Goal: Task Accomplishment & Management: Complete application form

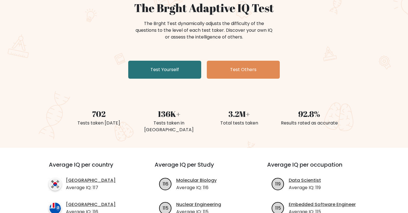
scroll to position [62, 0]
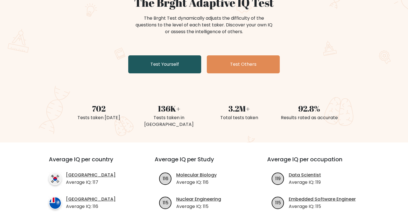
click at [194, 64] on link "Test Yourself" at bounding box center [164, 64] width 73 height 18
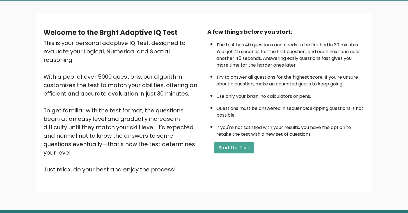
scroll to position [44, 0]
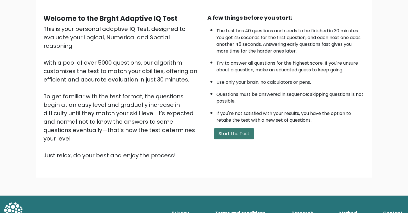
click at [234, 135] on button "Start the Test" at bounding box center [234, 133] width 40 height 11
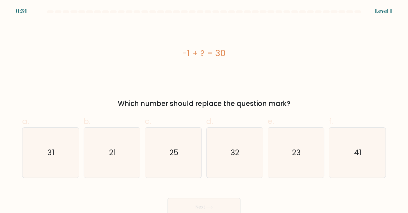
scroll to position [3, 0]
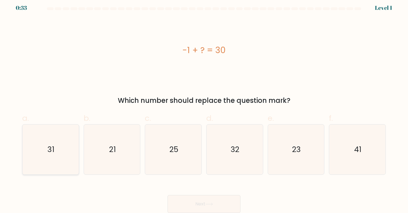
click at [58, 139] on icon "31" at bounding box center [51, 149] width 50 height 50
click at [204, 107] on input "a. 31" at bounding box center [204, 105] width 0 height 4
radio input "true"
click at [206, 201] on button "Next" at bounding box center [204, 204] width 73 height 18
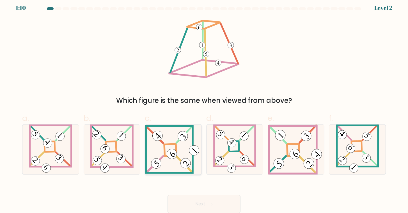
click at [172, 145] on icon at bounding box center [173, 149] width 56 height 49
click at [204, 107] on input "c." at bounding box center [204, 105] width 0 height 4
radio input "true"
click at [119, 157] on 863 at bounding box center [121, 158] width 13 height 13
click at [204, 107] on input "b." at bounding box center [204, 105] width 0 height 4
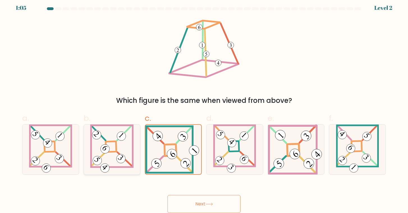
radio input "true"
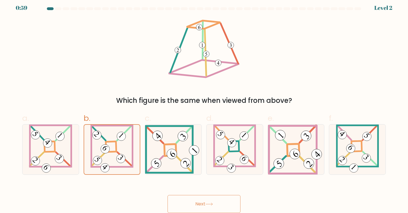
click at [192, 202] on button "Next" at bounding box center [204, 204] width 73 height 18
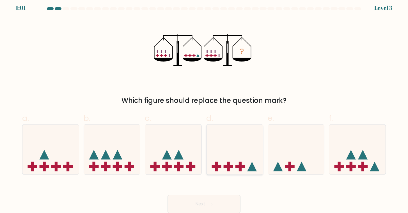
click at [237, 150] on icon at bounding box center [235, 149] width 56 height 47
click at [204, 107] on input "d." at bounding box center [204, 105] width 0 height 4
radio input "true"
click at [206, 199] on button "Next" at bounding box center [204, 204] width 73 height 18
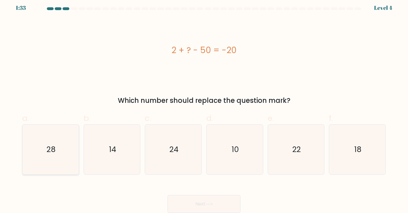
click at [54, 160] on icon "28" at bounding box center [51, 149] width 50 height 50
click at [204, 107] on input "a. 28" at bounding box center [204, 105] width 0 height 4
radio input "true"
click at [195, 199] on button "Next" at bounding box center [204, 204] width 73 height 18
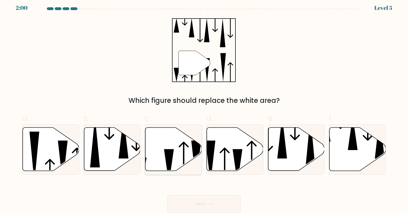
click at [181, 146] on icon at bounding box center [184, 163] width 10 height 42
click at [204, 107] on input "c." at bounding box center [204, 105] width 0 height 4
radio input "true"
click at [205, 200] on button "Next" at bounding box center [204, 204] width 73 height 18
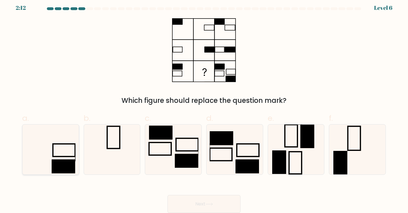
click at [49, 157] on icon at bounding box center [51, 149] width 50 height 50
click at [204, 107] on input "a." at bounding box center [204, 105] width 0 height 4
radio input "true"
click at [212, 199] on button "Next" at bounding box center [204, 204] width 73 height 18
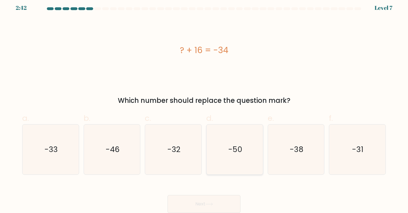
click at [250, 165] on icon "-50" at bounding box center [235, 149] width 50 height 50
click at [204, 107] on input "d. -50" at bounding box center [204, 105] width 0 height 4
radio input "true"
click at [217, 195] on button "Next" at bounding box center [204, 204] width 73 height 18
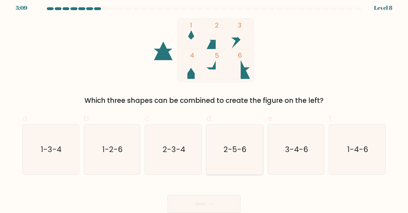
click at [237, 139] on icon "2-5-6" at bounding box center [235, 149] width 50 height 50
click at [204, 107] on input "d. 2-5-6" at bounding box center [204, 105] width 0 height 4
radio input "true"
click at [208, 199] on button "Next" at bounding box center [204, 204] width 73 height 18
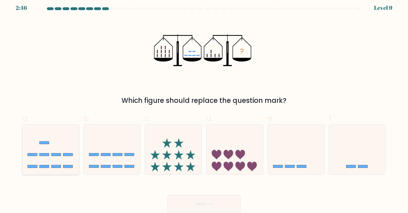
click at [51, 164] on icon at bounding box center [50, 149] width 56 height 47
click at [204, 107] on input "a." at bounding box center [204, 105] width 0 height 4
radio input "true"
click at [220, 201] on button "Next" at bounding box center [204, 204] width 73 height 18
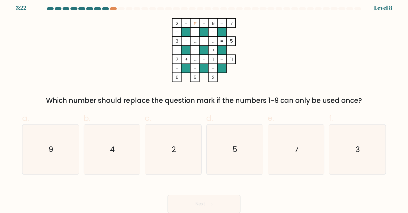
click at [104, 7] on div at bounding box center [105, 8] width 7 height 3
click at [107, 8] on div at bounding box center [105, 8] width 7 height 3
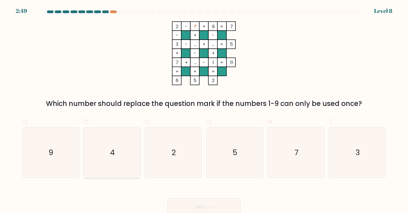
click at [102, 149] on icon "4" at bounding box center [112, 152] width 50 height 50
click at [204, 110] on input "b. 4" at bounding box center [204, 108] width 0 height 4
radio input "true"
click at [184, 205] on button "Next" at bounding box center [204, 207] width 73 height 18
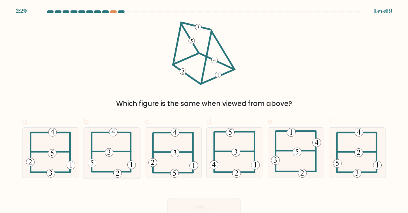
click at [116, 153] on icon at bounding box center [112, 152] width 48 height 50
click at [204, 110] on input "b." at bounding box center [204, 108] width 0 height 4
radio input "true"
click at [195, 207] on button "Next" at bounding box center [204, 207] width 73 height 18
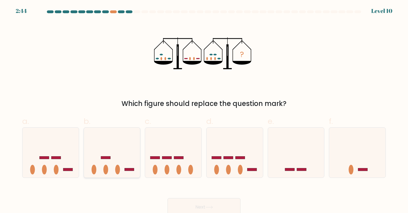
click at [104, 133] on icon at bounding box center [112, 152] width 56 height 47
click at [204, 110] on input "b." at bounding box center [204, 108] width 0 height 4
radio input "true"
click at [201, 201] on button "Next" at bounding box center [204, 207] width 73 height 18
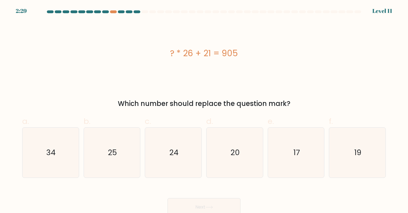
click at [250, 101] on div "Which number should replace the question mark?" at bounding box center [204, 104] width 357 height 10
click at [38, 157] on icon "34" at bounding box center [51, 152] width 50 height 50
click at [204, 110] on input "a. 34" at bounding box center [204, 108] width 0 height 4
radio input "true"
click at [187, 203] on button "Next" at bounding box center [204, 207] width 73 height 18
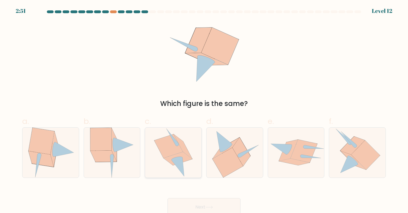
click at [193, 164] on div at bounding box center [173, 152] width 57 height 51
click at [204, 110] on input "c." at bounding box center [204, 108] width 0 height 4
radio input "true"
click at [195, 204] on button "Next" at bounding box center [204, 207] width 73 height 18
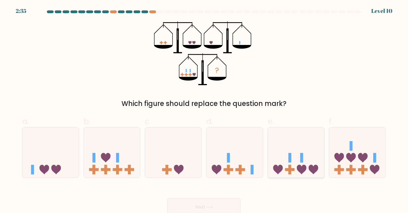
click at [283, 158] on icon at bounding box center [296, 152] width 56 height 47
click at [204, 110] on input "e." at bounding box center [204, 108] width 0 height 4
radio input "true"
click at [198, 208] on button "Next" at bounding box center [204, 207] width 73 height 18
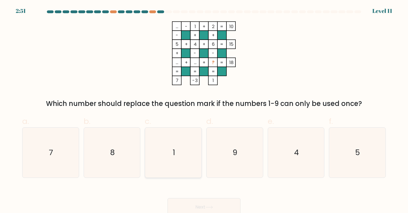
click at [165, 148] on icon "1" at bounding box center [174, 152] width 50 height 50
click at [204, 110] on input "c. 1" at bounding box center [204, 108] width 0 height 4
radio input "true"
click at [203, 206] on button "Next" at bounding box center [204, 207] width 73 height 18
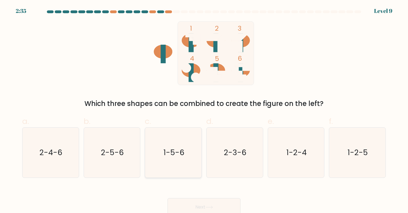
click at [146, 151] on div "1-5-6" at bounding box center [173, 152] width 57 height 51
click at [204, 110] on input "c. 1-5-6" at bounding box center [204, 108] width 0 height 4
radio input "true"
click at [218, 200] on button "Next" at bounding box center [204, 207] width 73 height 18
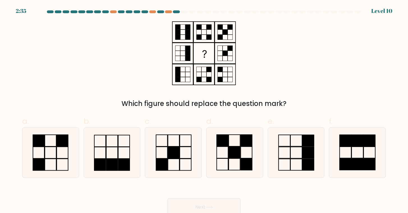
drag, startPoint x: 10, startPoint y: 166, endPoint x: 14, endPoint y: 166, distance: 3.9
click at [10, 166] on form at bounding box center [204, 113] width 408 height 206
click at [32, 165] on icon at bounding box center [51, 152] width 50 height 50
click at [204, 110] on input "a." at bounding box center [204, 108] width 0 height 4
radio input "true"
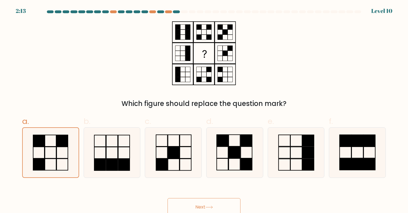
click at [208, 207] on icon at bounding box center [210, 207] width 8 height 3
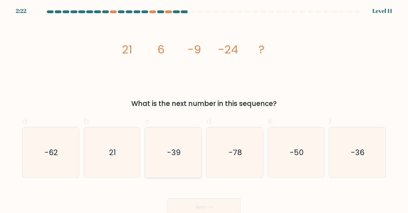
click at [157, 163] on icon "-39" at bounding box center [174, 152] width 50 height 50
click at [204, 110] on input "c. -39" at bounding box center [204, 108] width 0 height 4
radio input "true"
click at [186, 204] on button "Next" at bounding box center [204, 207] width 73 height 18
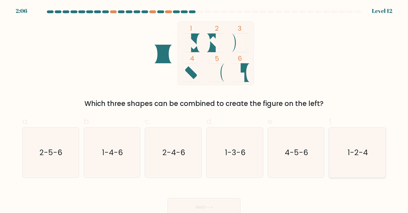
click at [357, 149] on text "1-2-4" at bounding box center [358, 152] width 20 height 10
click at [204, 110] on input "f. 1-2-4" at bounding box center [204, 108] width 0 height 4
radio input "true"
click at [230, 203] on button "Next" at bounding box center [204, 207] width 73 height 18
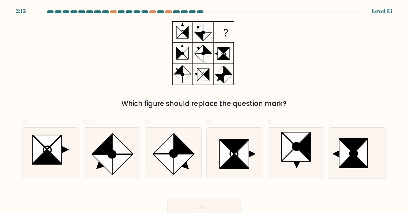
click at [356, 156] on icon at bounding box center [354, 153] width 8 height 8
click at [204, 110] on input "f." at bounding box center [204, 108] width 0 height 4
radio input "true"
click at [204, 198] on button "Next" at bounding box center [204, 207] width 73 height 18
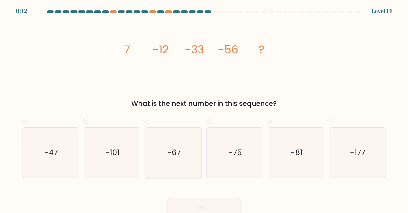
click at [168, 156] on text "-67" at bounding box center [173, 152] width 13 height 10
click at [204, 110] on input "c. -67" at bounding box center [204, 108] width 0 height 4
radio input "true"
click at [197, 208] on button "Next" at bounding box center [204, 207] width 73 height 18
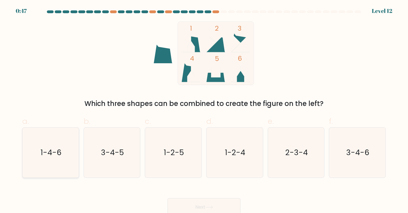
click at [37, 139] on icon "1-4-6" at bounding box center [51, 152] width 50 height 50
click at [204, 110] on input "a. 1-4-6" at bounding box center [204, 108] width 0 height 4
radio input "true"
click at [185, 196] on div "Next" at bounding box center [204, 199] width 371 height 31
click at [183, 205] on button "Next" at bounding box center [204, 207] width 73 height 18
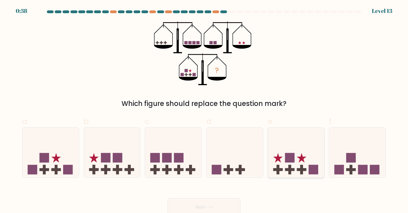
click at [288, 147] on icon at bounding box center [296, 152] width 56 height 47
click at [204, 110] on input "e." at bounding box center [204, 108] width 0 height 4
radio input "true"
click at [232, 192] on div "Next" at bounding box center [204, 199] width 371 height 31
click at [225, 199] on button "Next" at bounding box center [204, 207] width 73 height 18
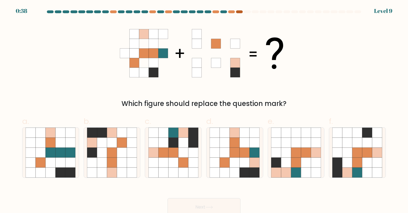
click at [240, 12] on div at bounding box center [239, 11] width 7 height 3
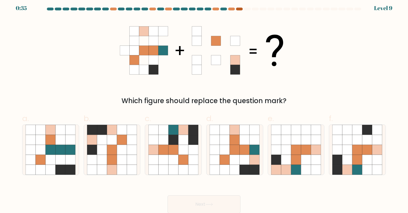
scroll to position [3, 0]
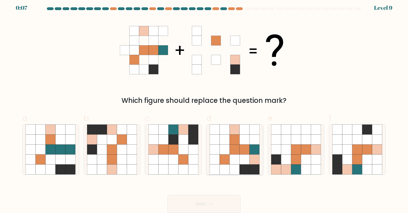
click at [237, 148] on icon at bounding box center [235, 149] width 10 height 10
click at [204, 107] on input "d." at bounding box center [204, 105] width 0 height 4
radio input "true"
click at [207, 211] on button "Next" at bounding box center [204, 204] width 73 height 18
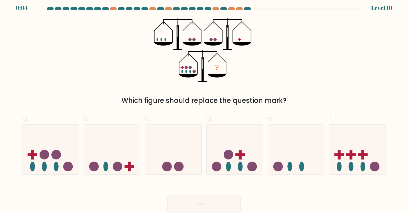
click at [209, 204] on icon at bounding box center [210, 203] width 8 height 3
click at [273, 73] on div "? Which figure should replace the question mark?" at bounding box center [204, 61] width 371 height 87
click at [359, 133] on icon at bounding box center [357, 149] width 56 height 47
click at [204, 107] on input "f." at bounding box center [204, 105] width 0 height 4
radio input "true"
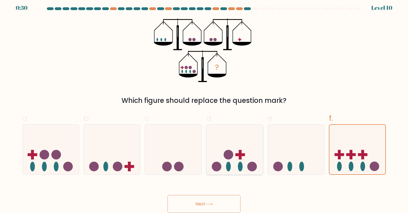
click at [247, 167] on icon at bounding box center [235, 149] width 56 height 47
click at [204, 107] on input "d." at bounding box center [204, 105] width 0 height 4
radio input "true"
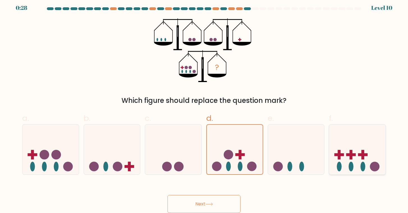
click at [342, 152] on icon at bounding box center [357, 149] width 56 height 47
click at [204, 107] on input "f." at bounding box center [204, 105] width 0 height 4
radio input "true"
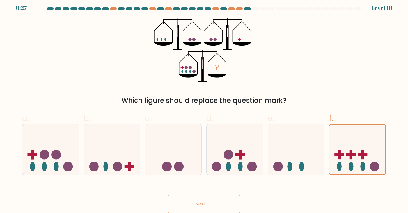
click at [221, 203] on button "Next" at bounding box center [204, 204] width 73 height 18
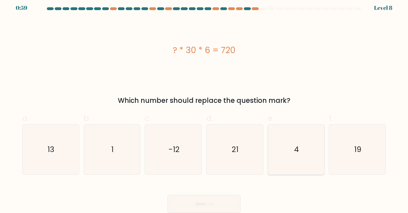
click at [287, 145] on icon "4" at bounding box center [296, 149] width 50 height 50
click at [204, 107] on input "e. 4" at bounding box center [204, 105] width 0 height 4
radio input "true"
click at [215, 205] on button "Next" at bounding box center [204, 204] width 73 height 18
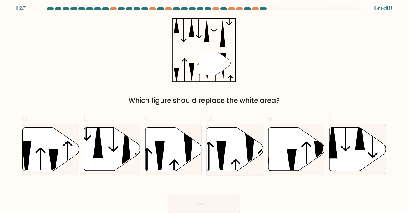
click at [217, 155] on icon at bounding box center [235, 148] width 56 height 43
click at [204, 107] on input "d." at bounding box center [204, 105] width 0 height 4
radio input "true"
click at [208, 204] on icon at bounding box center [210, 203] width 8 height 3
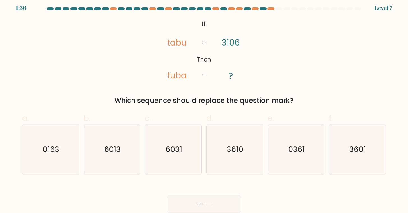
click at [328, 165] on div "f. 3601" at bounding box center [357, 143] width 61 height 62
click at [343, 156] on icon "3601" at bounding box center [357, 149] width 50 height 50
click at [204, 107] on input "f. 3601" at bounding box center [204, 105] width 0 height 4
radio input "true"
click at [217, 200] on button "Next" at bounding box center [204, 204] width 73 height 18
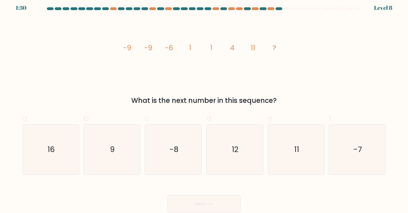
click at [54, 121] on label "a. 16" at bounding box center [50, 143] width 57 height 62
click at [204, 107] on input "a. 16" at bounding box center [204, 105] width 0 height 4
radio input "true"
click at [214, 198] on button "Next" at bounding box center [204, 204] width 73 height 18
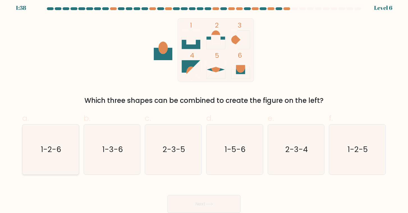
click at [48, 161] on icon "1-2-6" at bounding box center [51, 149] width 50 height 50
click at [204, 107] on input "a. 1-2-6" at bounding box center [204, 105] width 0 height 4
radio input "true"
click at [191, 200] on button "Next" at bounding box center [204, 204] width 73 height 18
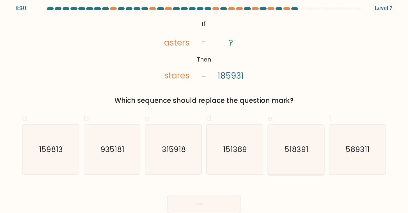
click at [297, 158] on icon "518391" at bounding box center [296, 149] width 50 height 50
click at [204, 107] on input "e. 518391" at bounding box center [204, 105] width 0 height 4
radio input "true"
click at [210, 202] on button "Next" at bounding box center [204, 204] width 73 height 18
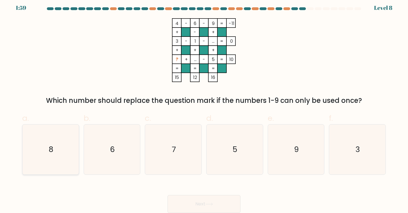
click at [51, 153] on text "8" at bounding box center [51, 149] width 5 height 10
click at [204, 107] on input "a. 8" at bounding box center [204, 105] width 0 height 4
radio input "true"
click at [205, 207] on button "Next" at bounding box center [204, 204] width 73 height 18
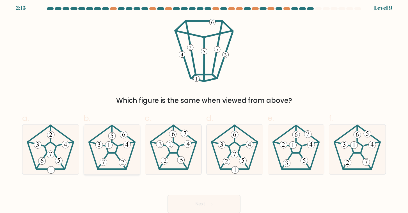
click at [97, 140] on icon at bounding box center [112, 149] width 50 height 50
click at [204, 107] on input "b." at bounding box center [204, 105] width 0 height 4
radio input "true"
click at [224, 198] on button "Next" at bounding box center [204, 204] width 73 height 18
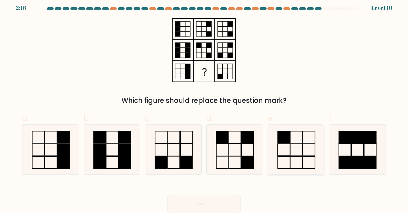
click at [290, 154] on icon at bounding box center [296, 149] width 50 height 50
click at [204, 107] on input "e." at bounding box center [204, 105] width 0 height 4
radio input "true"
click at [210, 203] on icon at bounding box center [210, 203] width 8 height 3
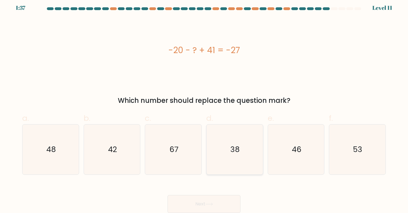
click at [236, 157] on icon "38" at bounding box center [235, 149] width 50 height 50
click at [204, 107] on input "d. 38" at bounding box center [204, 105] width 0 height 4
radio input "true"
click at [197, 198] on button "Next" at bounding box center [204, 204] width 73 height 18
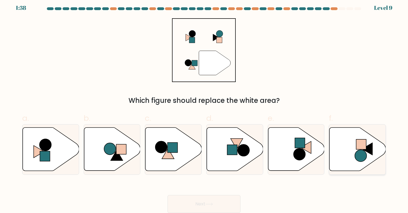
click at [352, 154] on icon at bounding box center [358, 148] width 56 height 43
click at [204, 107] on input "f." at bounding box center [204, 105] width 0 height 4
radio input "true"
click at [218, 194] on div "Next" at bounding box center [204, 196] width 371 height 31
click at [215, 200] on button "Next" at bounding box center [204, 204] width 73 height 18
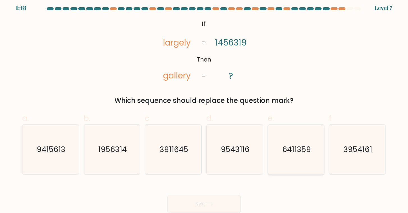
click at [305, 143] on icon "6411359" at bounding box center [296, 149] width 50 height 50
click at [204, 107] on input "e. 6411359" at bounding box center [204, 105] width 0 height 4
radio input "true"
click at [231, 193] on div "Next" at bounding box center [204, 196] width 371 height 31
click at [225, 204] on button "Next" at bounding box center [204, 204] width 73 height 18
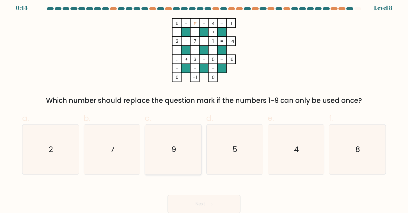
click at [193, 136] on icon "9" at bounding box center [174, 149] width 50 height 50
click at [204, 107] on input "c. 9" at bounding box center [204, 105] width 0 height 4
radio input "true"
click at [209, 201] on button "Next" at bounding box center [204, 204] width 73 height 18
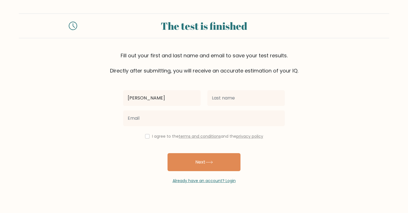
type input "[PERSON_NAME]"
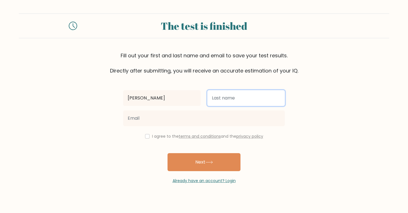
click at [257, 102] on input "text" at bounding box center [247, 98] width 78 height 16
type input "V"
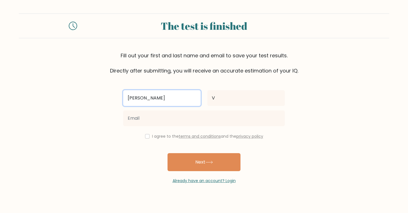
click at [149, 98] on input "[PERSON_NAME]" at bounding box center [162, 98] width 78 height 16
type input "[PERSON_NAME]"
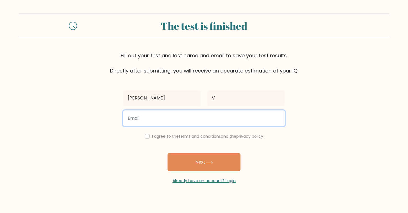
click at [142, 114] on input "email" at bounding box center [204, 118] width 162 height 16
type input "varajoeyy@gmail.com"
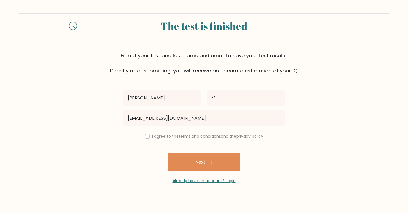
click at [149, 134] on div "I agree to the terms and conditions and the privacy policy" at bounding box center [204, 136] width 168 height 7
click at [147, 137] on input "checkbox" at bounding box center [147, 136] width 4 height 4
checkbox input "true"
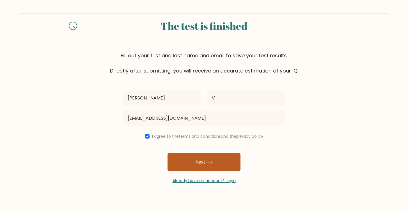
click at [188, 167] on button "Next" at bounding box center [204, 162] width 73 height 18
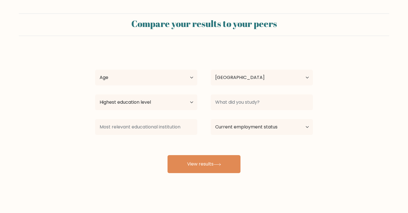
select select "US"
click at [104, 104] on select "Highest education level No schooling Primary Lower Secondary Upper Secondary Oc…" at bounding box center [146, 102] width 102 height 16
click at [132, 83] on select "Age Under [DEMOGRAPHIC_DATA] [DEMOGRAPHIC_DATA] [DEMOGRAPHIC_DATA] [DEMOGRAPHIC…" at bounding box center [146, 78] width 102 height 16
select select "18_24"
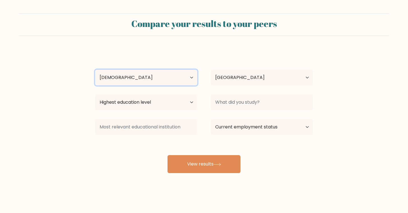
click at [95, 70] on select "Age Under [DEMOGRAPHIC_DATA] [DEMOGRAPHIC_DATA] [DEMOGRAPHIC_DATA] [DEMOGRAPHIC…" at bounding box center [146, 78] width 102 height 16
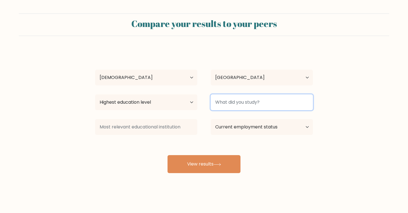
click at [220, 103] on input at bounding box center [262, 102] width 102 height 16
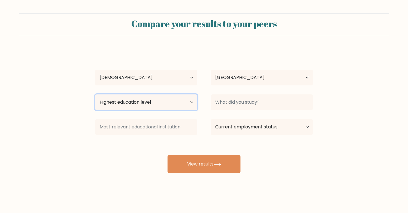
click at [159, 105] on select "Highest education level No schooling Primary Lower Secondary Upper Secondary Oc…" at bounding box center [146, 102] width 102 height 16
select select "no_schooling"
click at [95, 94] on select "Highest education level No schooling Primary Lower Secondary Upper Secondary Oc…" at bounding box center [146, 102] width 102 height 16
click at [121, 98] on select "Highest education level No schooling Primary Lower Secondary Upper Secondary Oc…" at bounding box center [146, 102] width 102 height 16
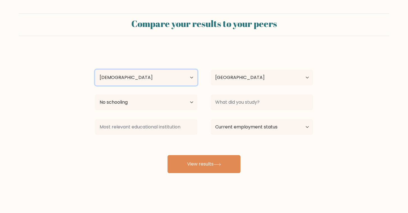
click at [129, 70] on select "Age Under 18 years old 18-24 years old 25-34 years old 35-44 years old 45-54 ye…" at bounding box center [146, 78] width 102 height 16
click at [95, 70] on select "Age Under 18 years old 18-24 years old 25-34 years old 35-44 years old 45-54 ye…" at bounding box center [146, 78] width 102 height 16
click at [128, 78] on select "Age Under 18 years old 18-24 years old 25-34 years old 35-44 years old 45-54 ye…" at bounding box center [146, 78] width 102 height 16
select select "18_24"
click at [95, 70] on select "Age Under 18 years old 18-24 years old 25-34 years old 35-44 years old 45-54 ye…" at bounding box center [146, 78] width 102 height 16
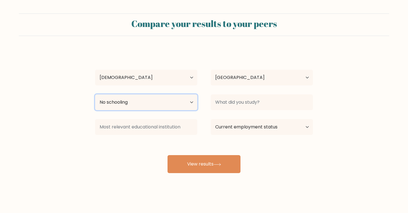
click at [171, 107] on select "Highest education level No schooling Primary Lower Secondary Upper Secondary Oc…" at bounding box center [146, 102] width 102 height 16
click at [95, 94] on select "Highest education level No schooling Primary Lower Secondary Upper Secondary Oc…" at bounding box center [146, 102] width 102 height 16
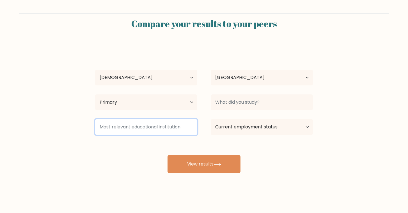
click at [142, 135] on input at bounding box center [146, 127] width 102 height 16
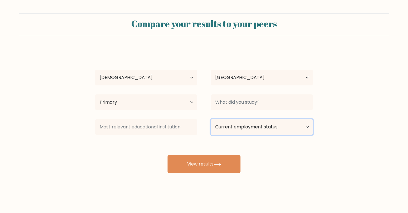
click at [247, 125] on select "Current employment status Employed Student Retired Other / prefer not to answer" at bounding box center [262, 127] width 102 height 16
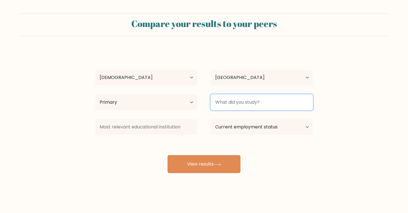
click at [247, 107] on input at bounding box center [262, 102] width 102 height 16
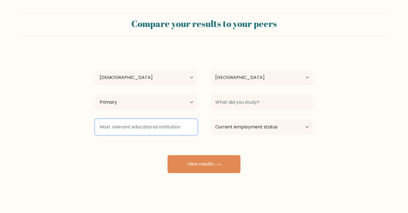
click at [162, 129] on input at bounding box center [146, 127] width 102 height 16
click at [179, 120] on input at bounding box center [146, 127] width 102 height 16
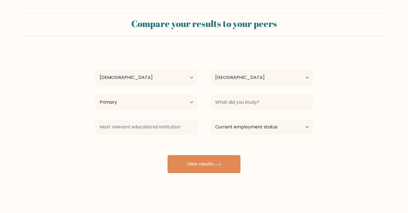
click at [194, 111] on div "Highest education level No schooling Primary Lower Secondary Upper Secondary Oc…" at bounding box center [146, 102] width 116 height 20
click at [189, 99] on select "Highest education level No schooling Primary Lower Secondary Upper Secondary Oc…" at bounding box center [146, 102] width 102 height 16
click at [95, 94] on select "Highest education level No schooling Primary Lower Secondary Upper Secondary Oc…" at bounding box center [146, 102] width 102 height 16
click at [59, 120] on form "Compare your results to your peers Joey V Age Under 18 years old 18-24 years ol…" at bounding box center [204, 93] width 408 height 160
click at [167, 164] on div "Joey V Age Under 18 years old 18-24 years old 25-34 years old 35-44 years old 4…" at bounding box center [204, 111] width 225 height 124
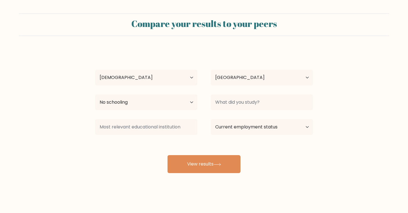
drag, startPoint x: 177, startPoint y: 167, endPoint x: 117, endPoint y: 165, distance: 60.7
click at [117, 165] on div "Joey V Age Under 18 years old 18-24 years old 25-34 years old 35-44 years old 4…" at bounding box center [204, 111] width 225 height 124
click at [129, 80] on select "Age Under 18 years old 18-24 years old 25-34 years old 35-44 years old 45-54 ye…" at bounding box center [146, 78] width 102 height 16
click at [145, 112] on div "Joey V Age Under 18 years old 18-24 years old 25-34 years old 35-44 years old 4…" at bounding box center [204, 111] width 225 height 124
click at [133, 101] on select "Highest education level No schooling Primary Lower Secondary Upper Secondary Oc…" at bounding box center [146, 102] width 102 height 16
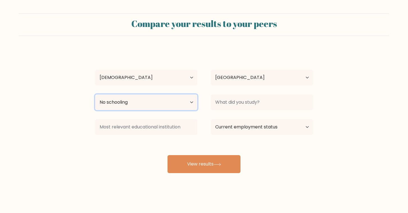
click at [165, 99] on select "Highest education level No schooling Primary Lower Secondary Upper Secondary Oc…" at bounding box center [146, 102] width 102 height 16
select select "upper_secondary"
click at [95, 94] on select "Highest education level No schooling Primary Lower Secondary Upper Secondary Oc…" at bounding box center [146, 102] width 102 height 16
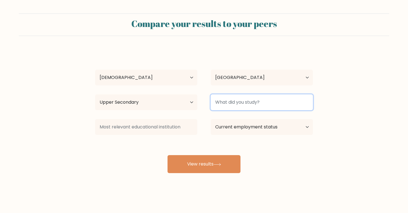
click at [249, 97] on input at bounding box center [262, 102] width 102 height 16
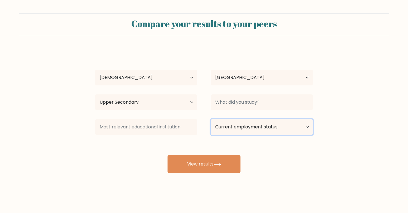
click at [241, 121] on select "Current employment status Employed Student Retired Other / prefer not to answer" at bounding box center [262, 127] width 102 height 16
click at [211, 119] on select "Current employment status Employed Student Retired Other / prefer not to answer" at bounding box center [262, 127] width 102 height 16
click at [233, 126] on select "Current employment status Employed Student Retired Other / prefer not to answer" at bounding box center [262, 127] width 102 height 16
select select "employed"
click at [211, 119] on select "Current employment status Employed Student Retired Other / prefer not to answer" at bounding box center [262, 127] width 102 height 16
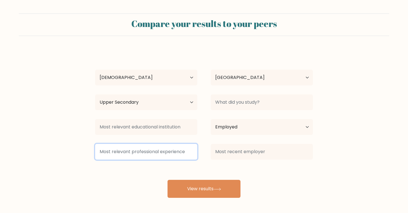
click at [168, 151] on input at bounding box center [146, 152] width 102 height 16
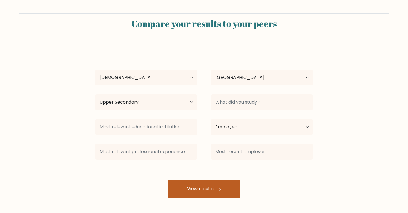
click at [197, 188] on button "View results" at bounding box center [204, 189] width 73 height 18
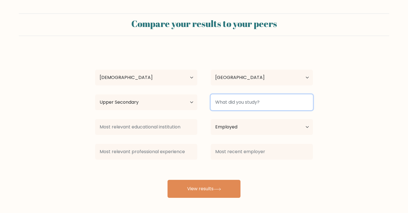
click at [241, 104] on input at bounding box center [262, 102] width 102 height 16
type input "N/a"
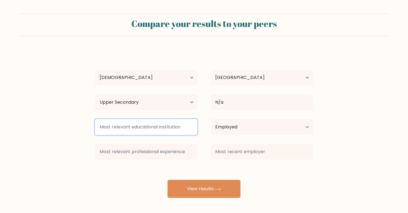
click at [170, 126] on input at bounding box center [146, 127] width 102 height 16
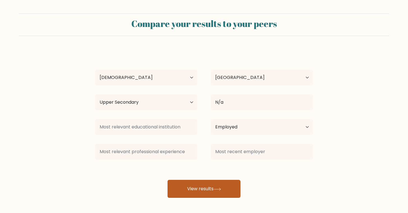
click at [194, 184] on button "View results" at bounding box center [204, 189] width 73 height 18
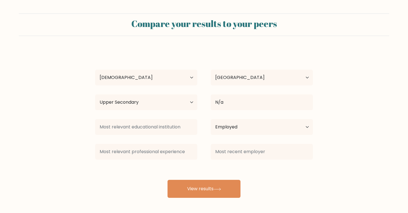
click at [185, 138] on div "Joey V Age Under 18 years old 18-24 years old 25-34 years old 35-44 years old 4…" at bounding box center [204, 123] width 225 height 148
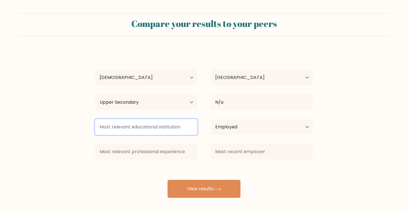
click at [185, 133] on input at bounding box center [146, 127] width 102 height 16
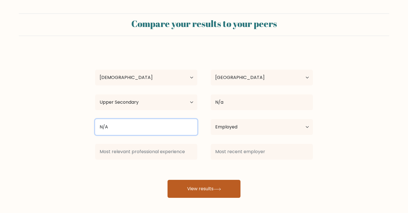
type input "N/A"
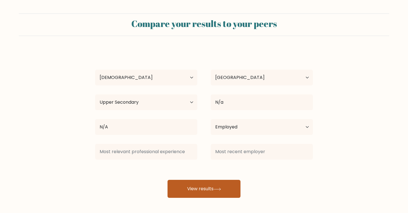
click at [181, 183] on button "View results" at bounding box center [204, 189] width 73 height 18
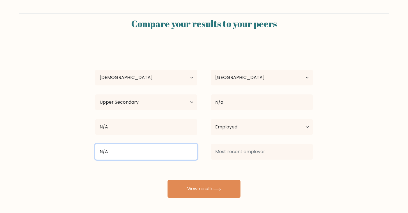
type input "N/A"
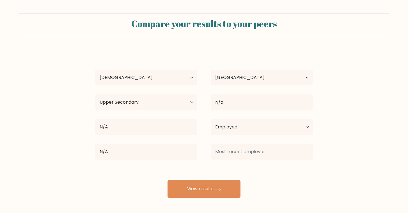
click at [192, 204] on div "Compare your results to your peers Joey V Age Under 18 years old 18-24 years ol…" at bounding box center [204, 106] width 408 height 213
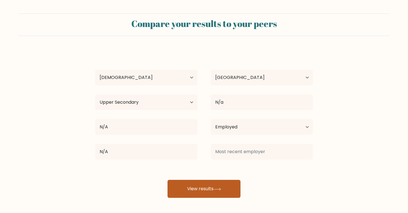
click at [190, 189] on button "View results" at bounding box center [204, 189] width 73 height 18
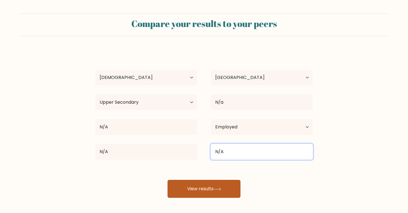
type input "N/A"
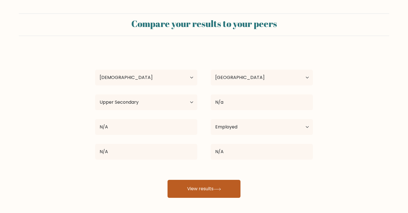
click at [209, 187] on button "View results" at bounding box center [204, 189] width 73 height 18
